Goal: Task Accomplishment & Management: Manage account settings

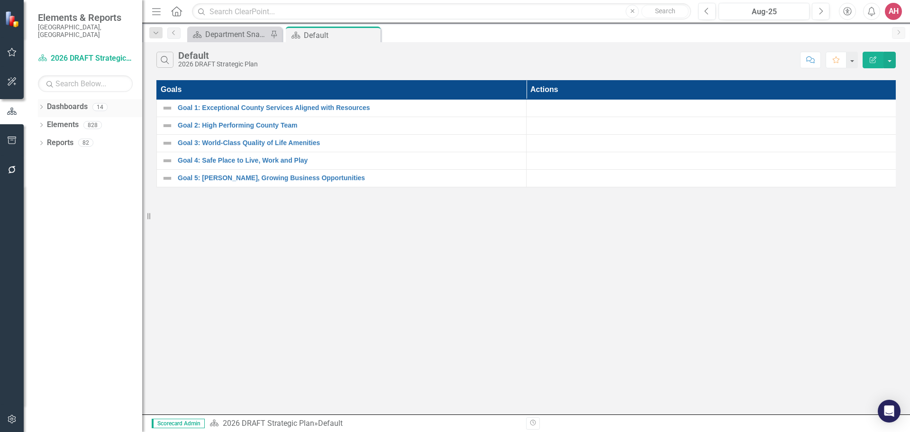
click at [59, 101] on link "Dashboards" at bounding box center [67, 106] width 41 height 11
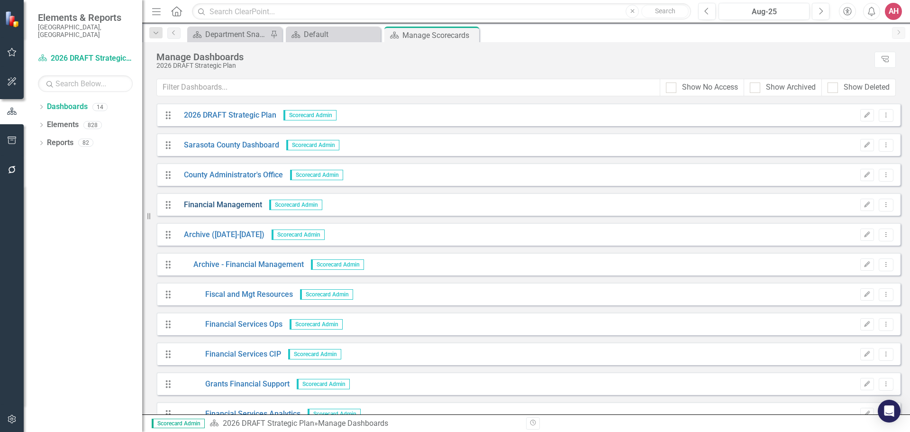
click at [222, 208] on link "Financial Management" at bounding box center [219, 205] width 85 height 11
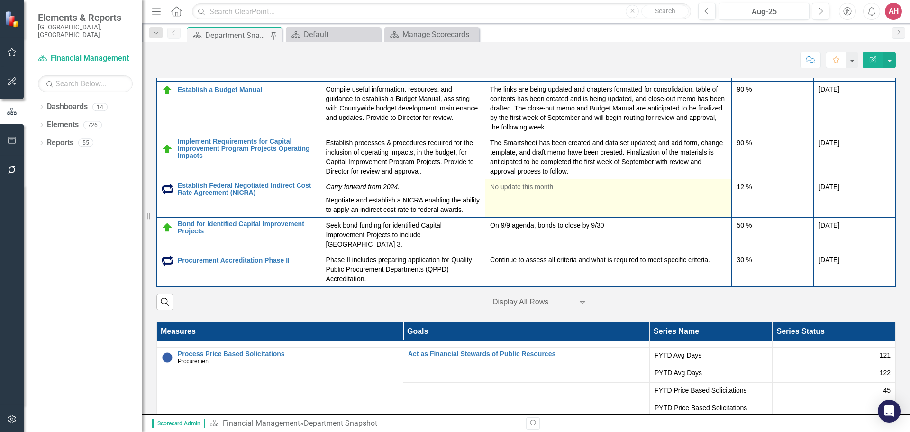
scroll to position [1378, 0]
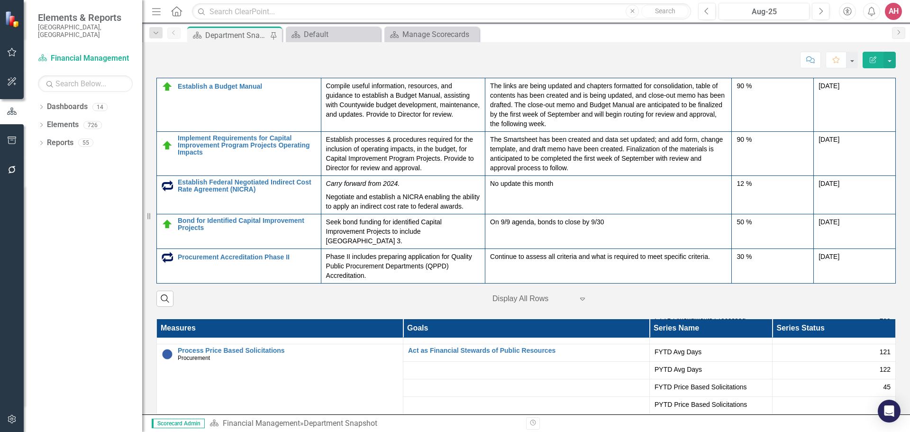
click at [511, 298] on div at bounding box center [533, 299] width 81 height 13
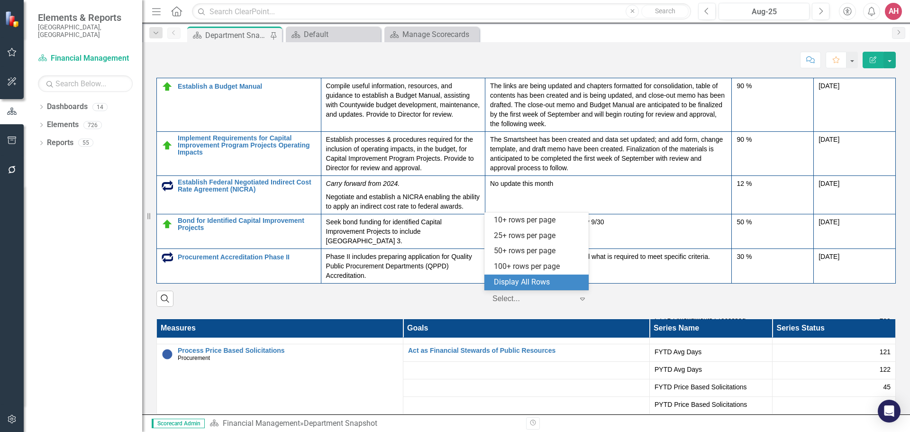
click at [560, 281] on div "Display All Rows" at bounding box center [538, 282] width 89 height 11
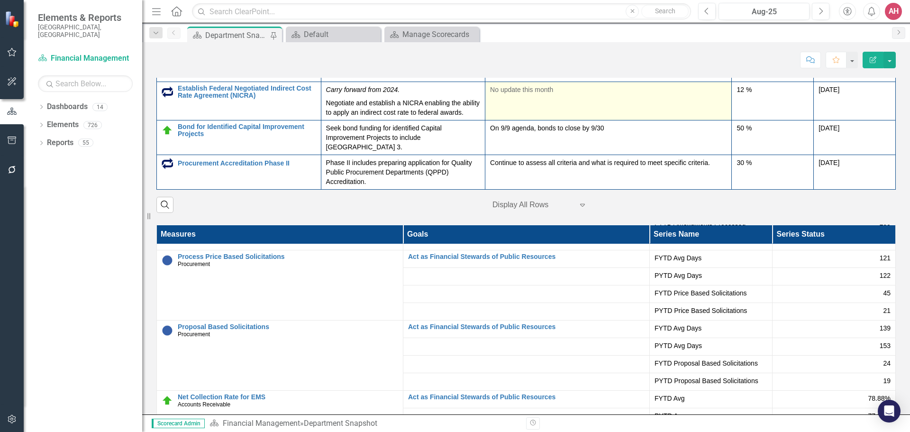
scroll to position [1473, 0]
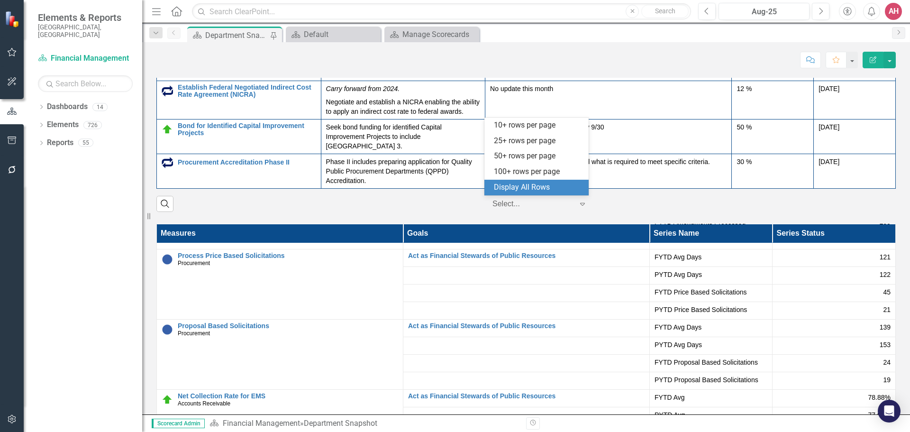
click at [581, 203] on icon "Expand" at bounding box center [582, 204] width 9 height 8
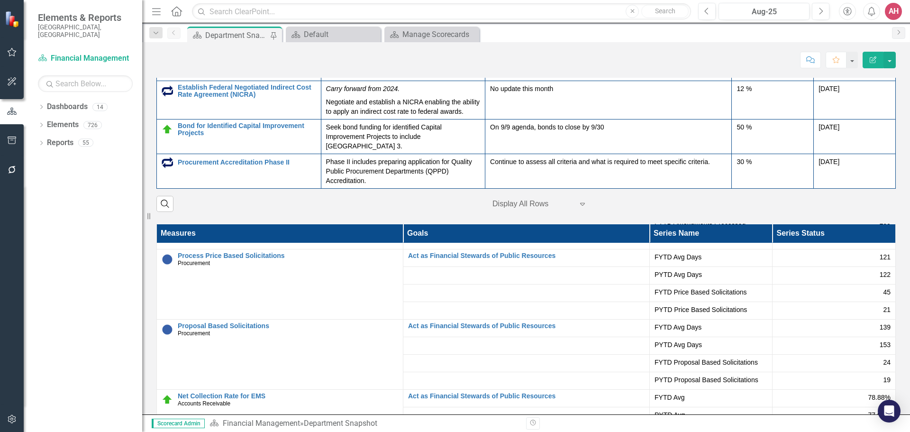
click at [580, 203] on icon "Expand" at bounding box center [582, 204] width 9 height 8
click at [59, 101] on link "Dashboards" at bounding box center [67, 106] width 41 height 11
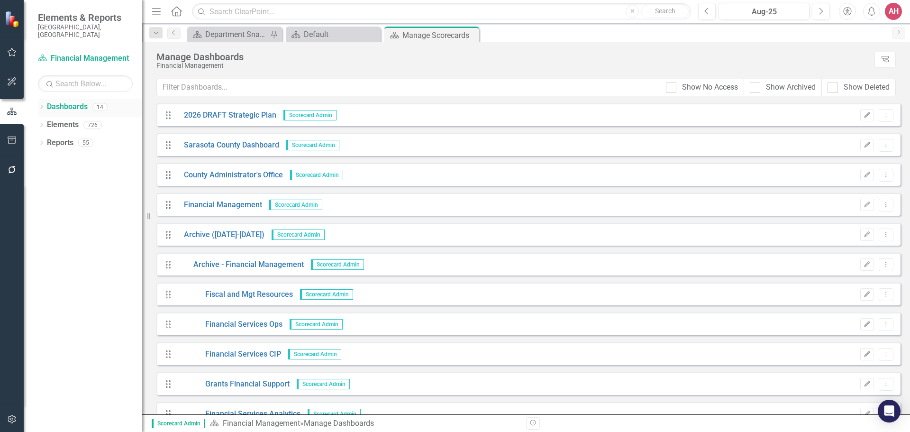
click at [41, 105] on icon "Dropdown" at bounding box center [41, 107] width 7 height 5
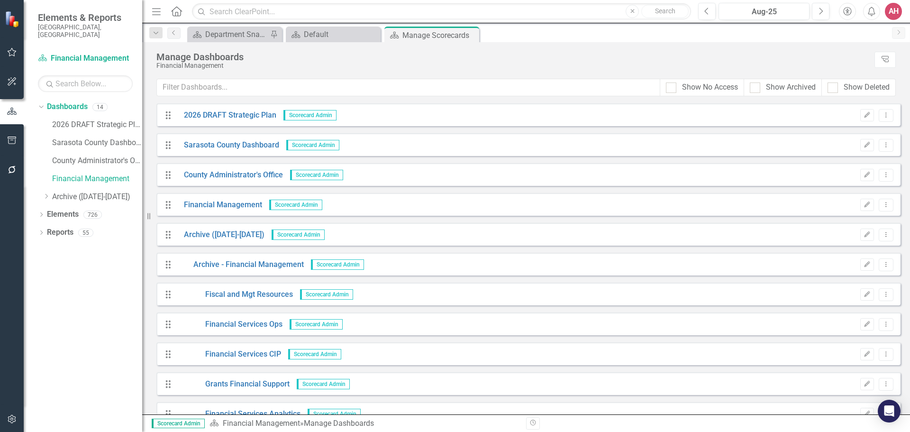
click at [294, 204] on span "Scorecard Admin" at bounding box center [295, 205] width 53 height 10
click at [245, 174] on link "County Administrator's Office" at bounding box center [230, 175] width 106 height 11
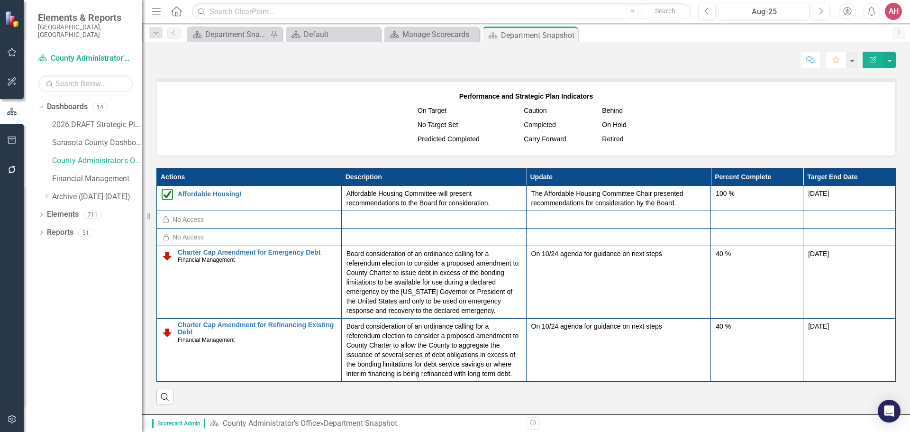
scroll to position [616, 0]
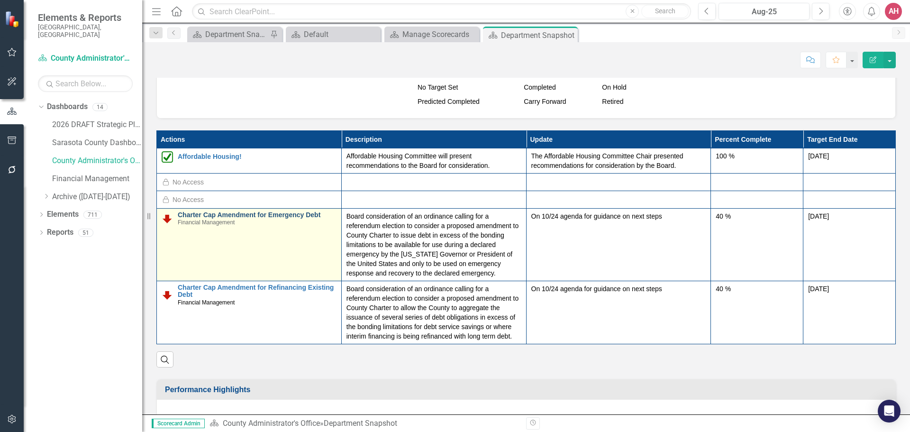
click at [234, 217] on link "Charter Cap Amendment for Emergency Debt" at bounding box center [257, 214] width 159 height 7
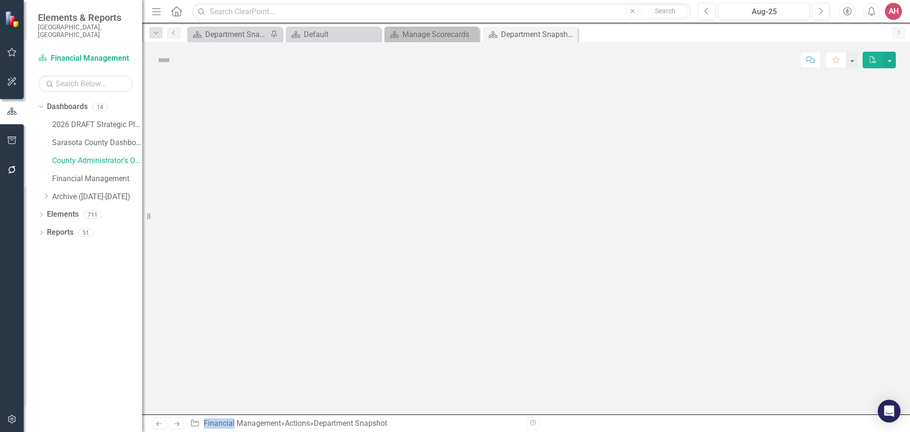
click at [235, 216] on div at bounding box center [526, 246] width 768 height 337
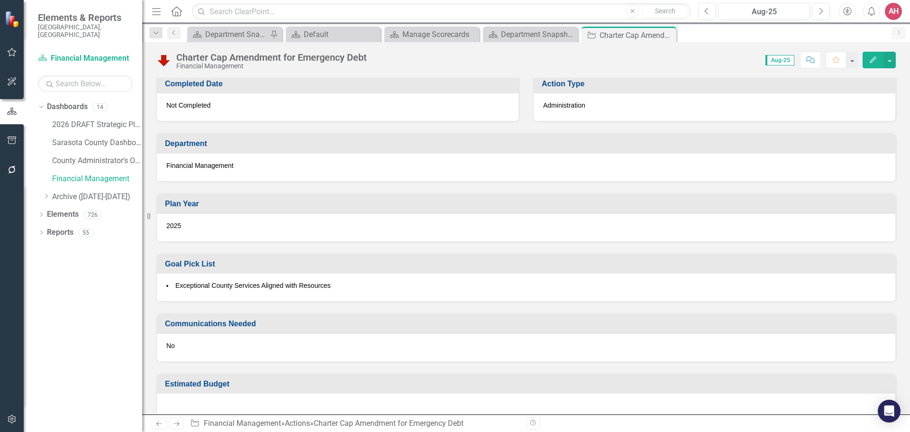
scroll to position [531, 0]
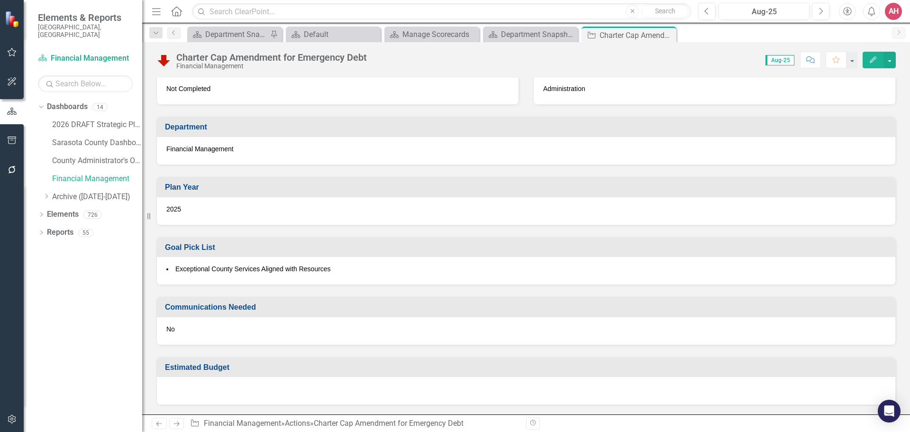
click at [869, 62] on icon "Edit" at bounding box center [873, 59] width 9 height 7
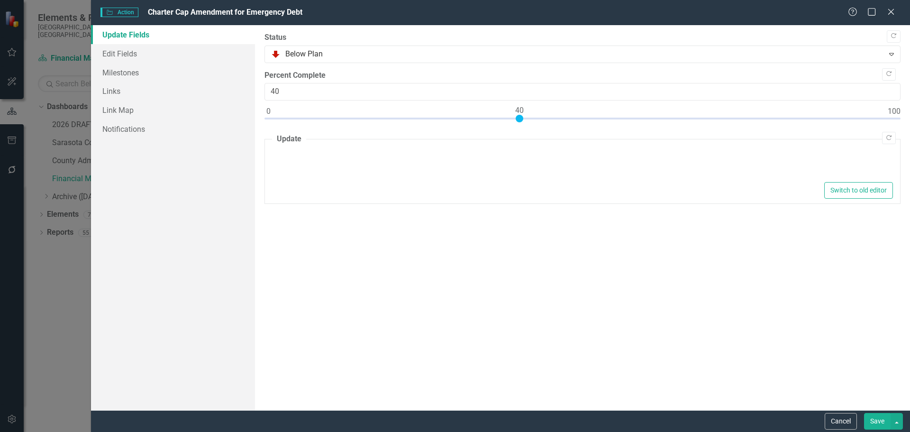
type textarea "<p>On 10/24 agenda for guidance on next steps</p>"
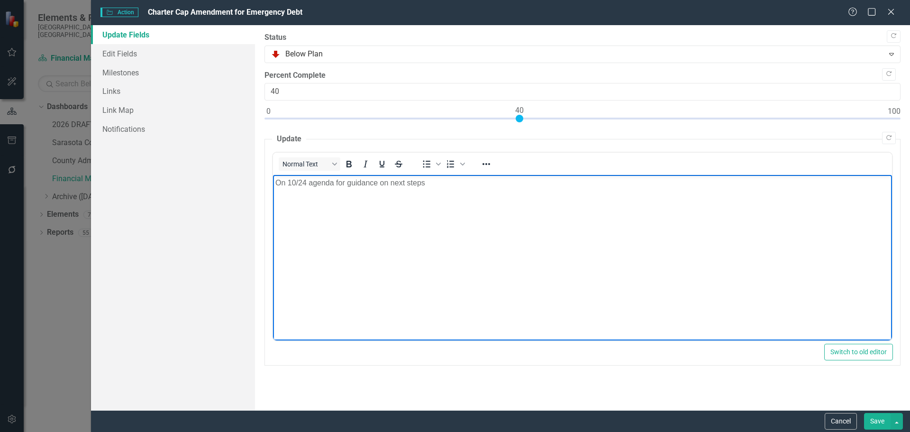
click at [304, 181] on p "On 10/24 agenda for guidance on next steps" at bounding box center [582, 182] width 614 height 11
click at [878, 416] on button "Save" at bounding box center [877, 421] width 27 height 17
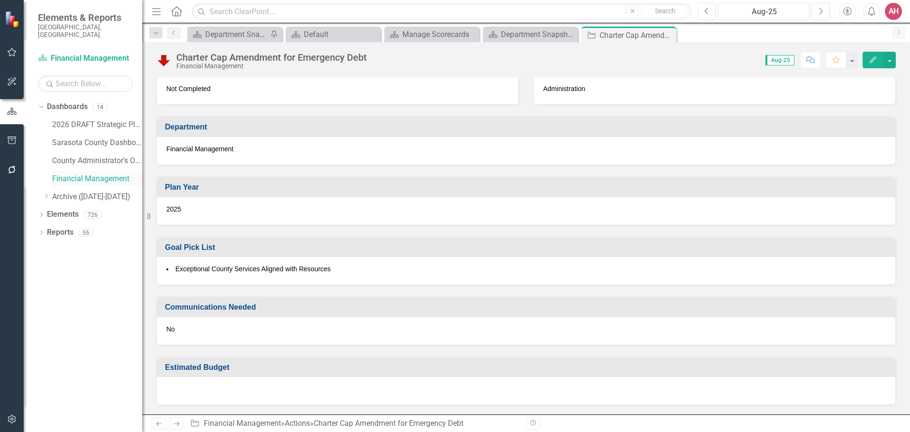
click at [84, 174] on link "Financial Management" at bounding box center [97, 179] width 90 height 11
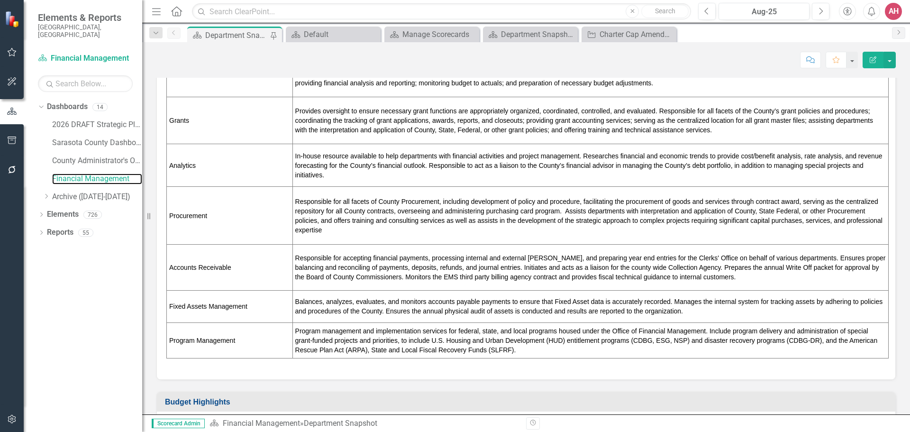
scroll to position [521, 0]
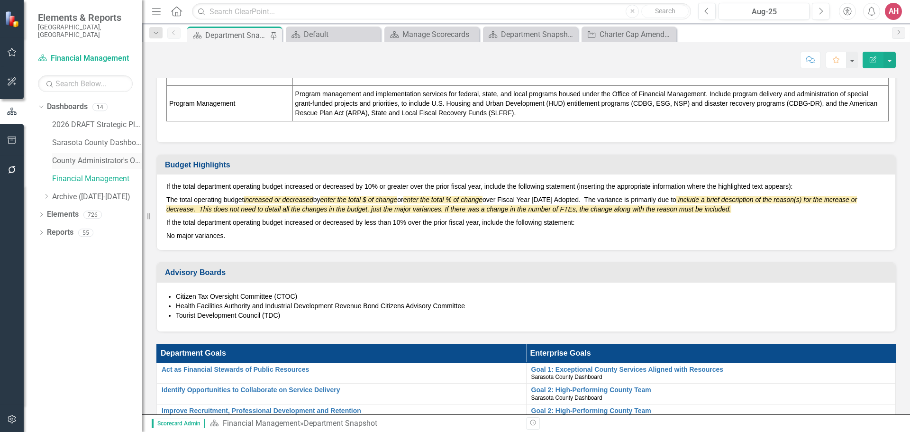
click at [97, 157] on link "County Administrator's Office" at bounding box center [97, 160] width 90 height 11
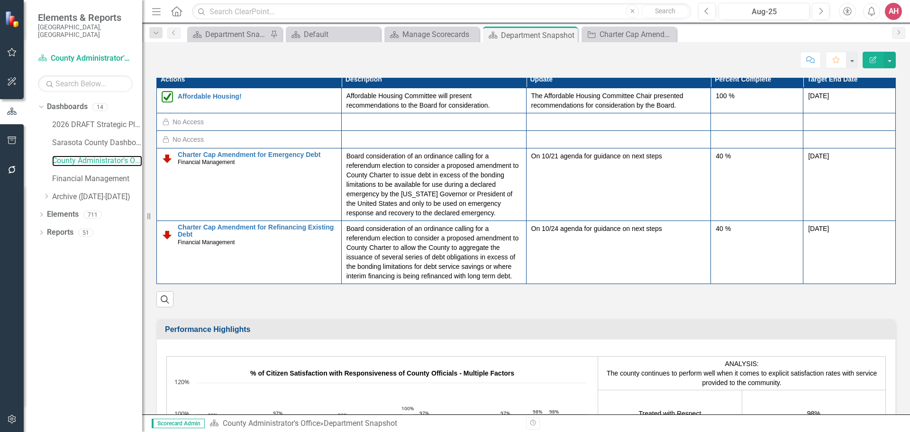
scroll to position [711, 0]
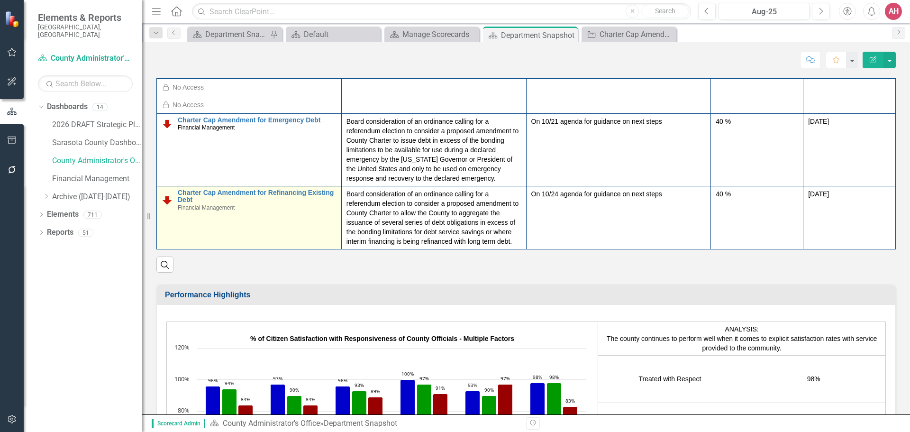
click at [250, 205] on div "Charter Cap Amendment for Refinancing Existing Debt Financial Management" at bounding box center [257, 200] width 159 height 22
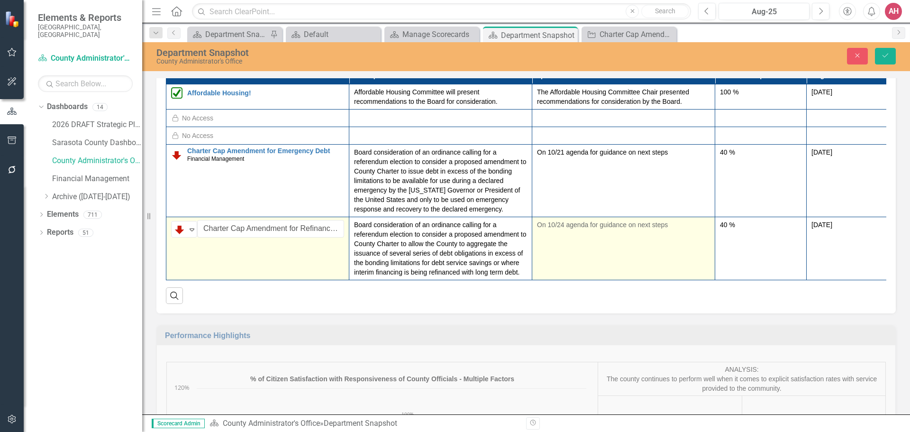
click at [572, 222] on p "On 10/24 agenda for guidance on next steps" at bounding box center [623, 224] width 173 height 9
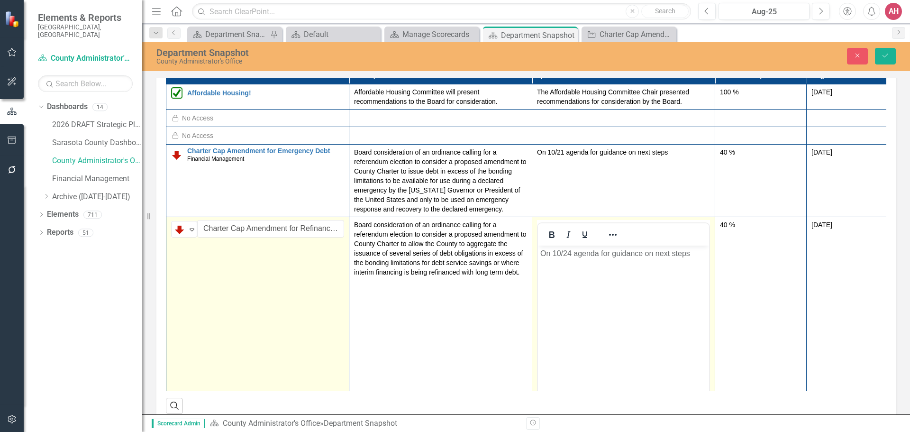
scroll to position [0, 0]
click at [570, 254] on p "On 10/24 agenda for guidance on next steps" at bounding box center [623, 253] width 166 height 11
click at [686, 273] on body "On 10/21 agenda for guidance on next steps" at bounding box center [623, 317] width 171 height 142
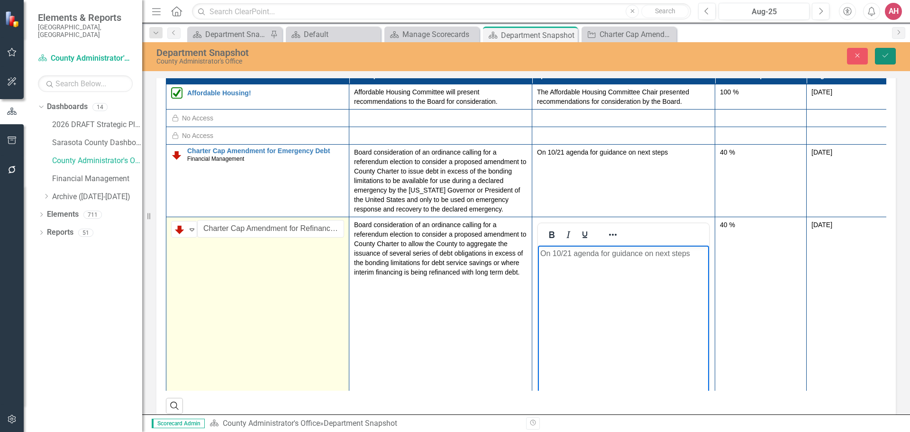
click at [891, 53] on button "Save" at bounding box center [885, 56] width 21 height 17
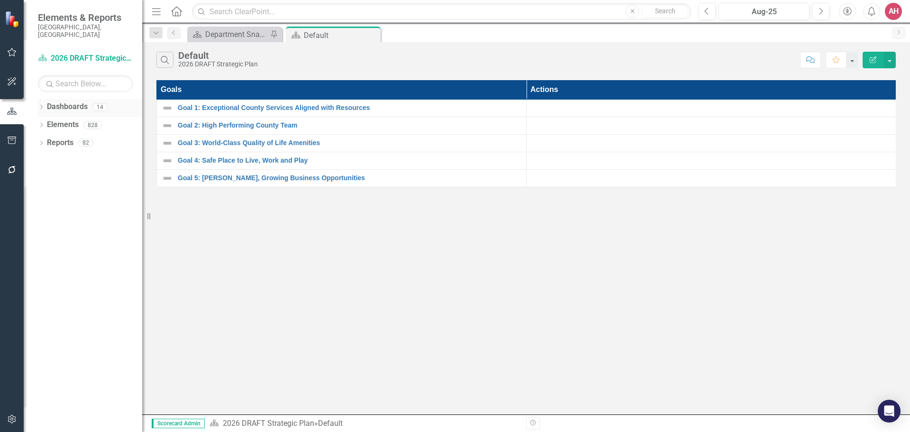
click at [61, 101] on link "Dashboards" at bounding box center [67, 106] width 41 height 11
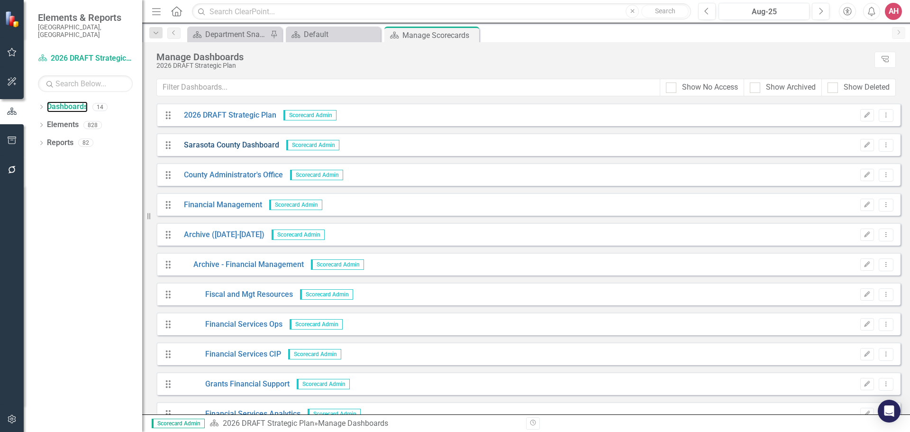
scroll to position [47, 0]
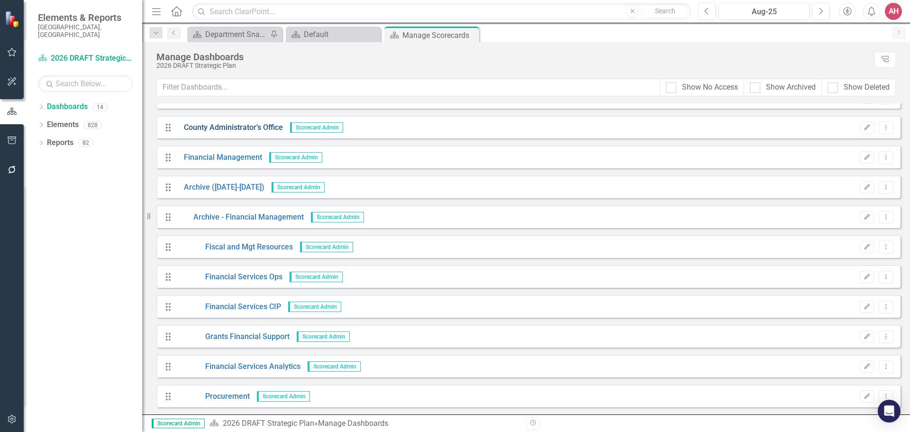
click at [226, 129] on link "County Administrator's Office" at bounding box center [230, 127] width 106 height 11
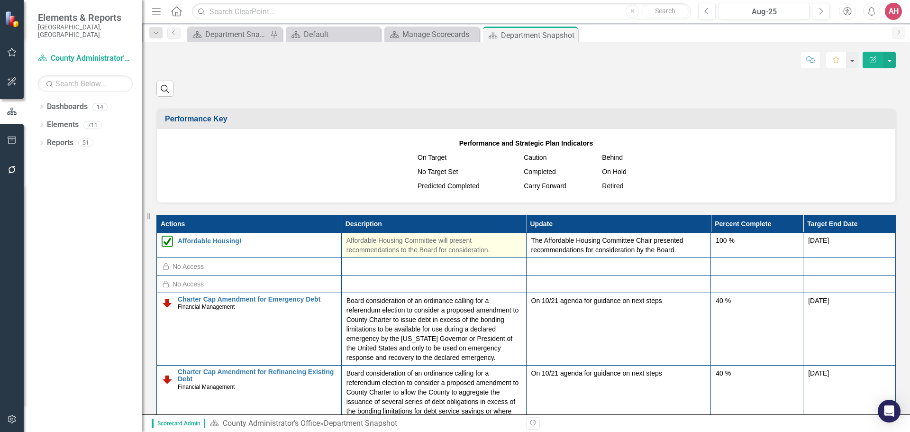
scroll to position [616, 0]
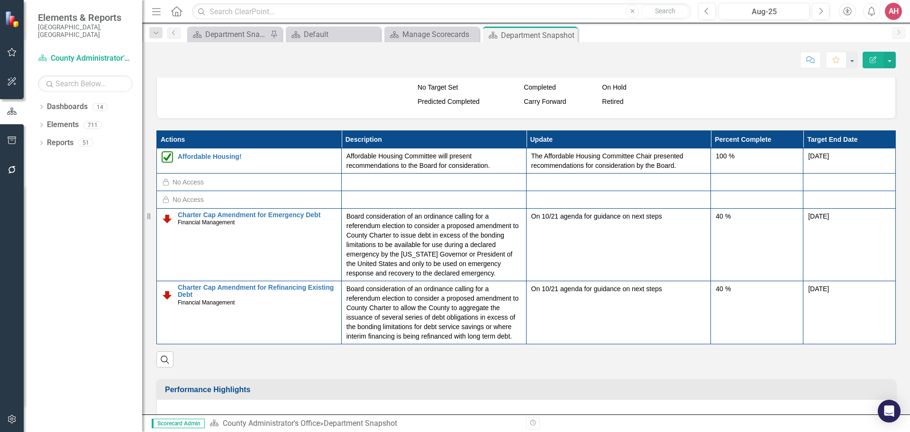
drag, startPoint x: 154, startPoint y: 184, endPoint x: 154, endPoint y: 369, distance: 184.9
click at [156, 369] on div "The County Administrator's Office Vision Sarasota County is a beautiful communi…" at bounding box center [526, 186] width 740 height 1472
click at [895, 9] on div "AH" at bounding box center [893, 11] width 17 height 17
click at [848, 119] on link "Logout Log Out" at bounding box center [864, 120] width 75 height 18
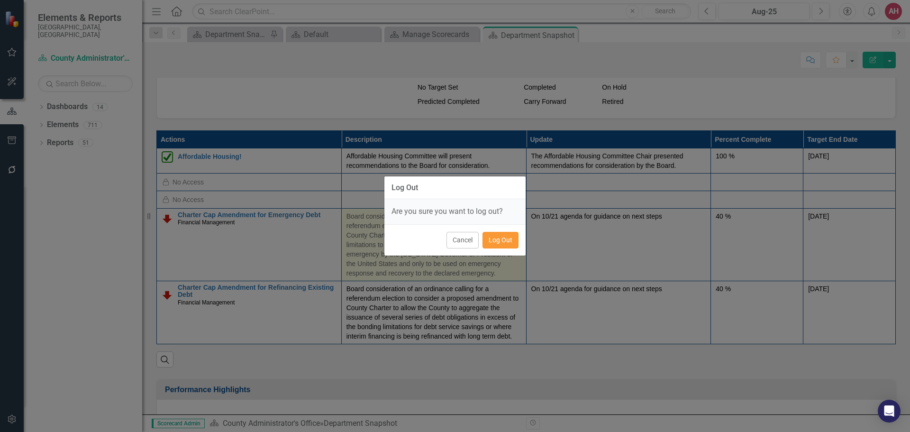
click at [508, 238] on button "Log Out" at bounding box center [501, 240] width 36 height 17
